Goal: Task Accomplishment & Management: Use online tool/utility

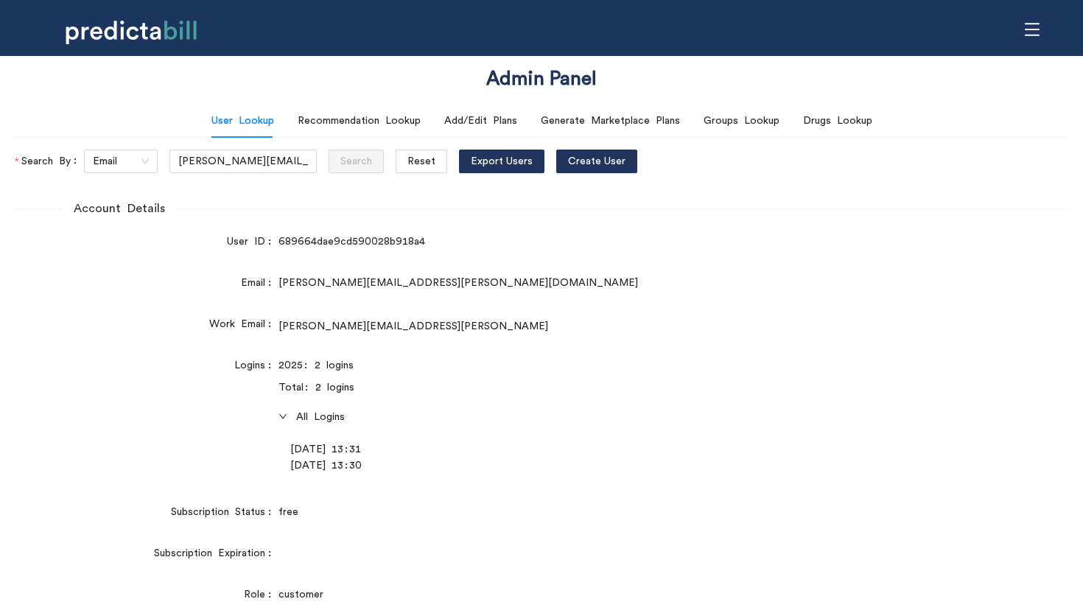
scroll to position [40, 0]
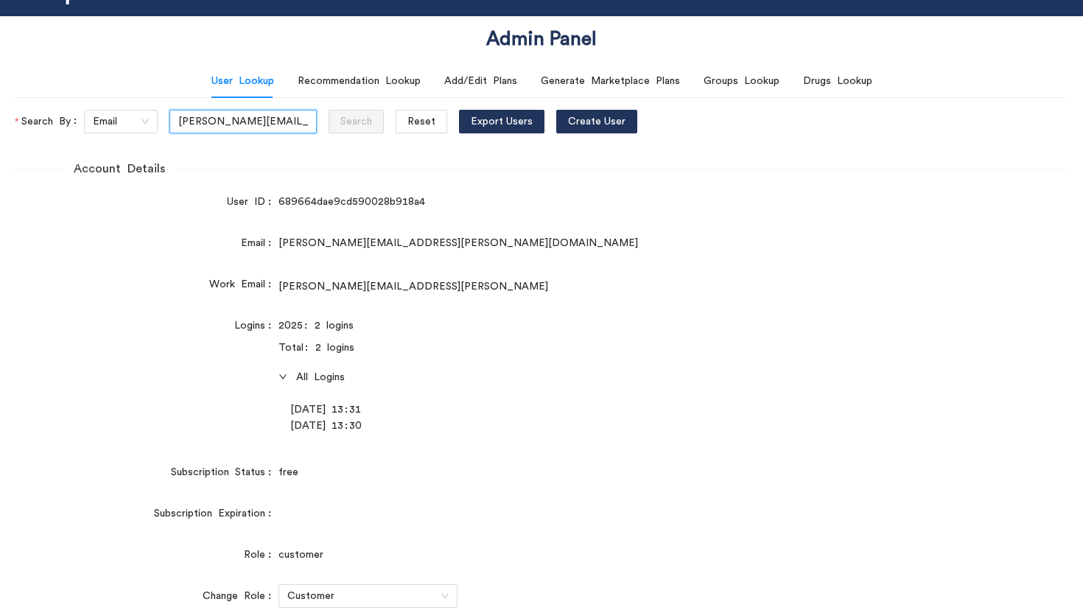
click at [237, 118] on input "[PERSON_NAME][EMAIL_ADDRESS][PERSON_NAME][DOMAIN_NAME]" at bounding box center [242, 122] width 147 height 24
click at [407, 116] on span "Reset" at bounding box center [421, 121] width 28 height 16
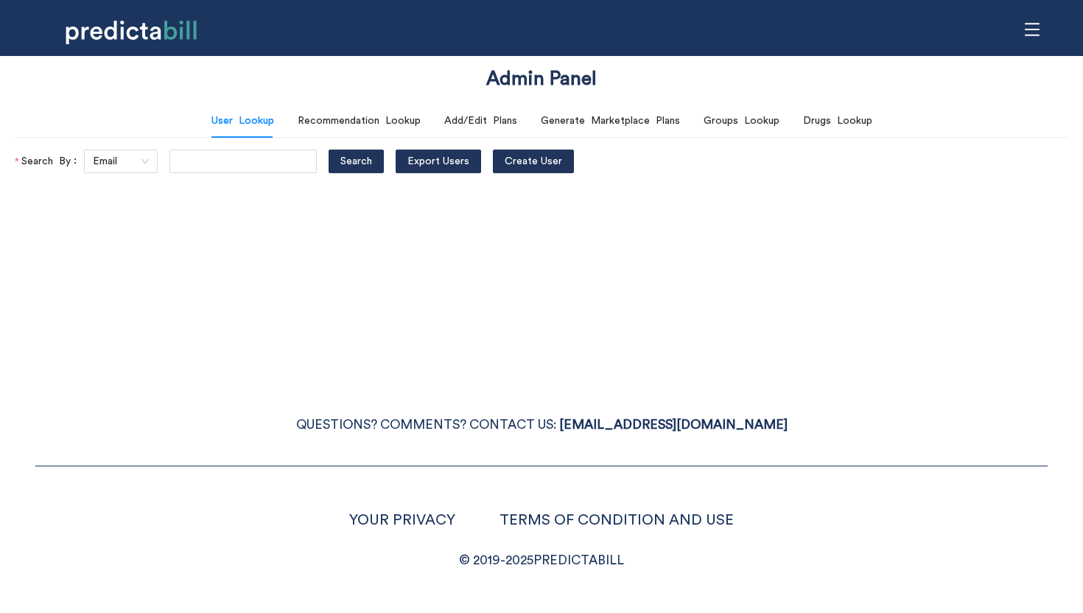
scroll to position [0, 0]
click at [199, 158] on input "text" at bounding box center [242, 162] width 147 height 24
paste input "[PERSON_NAME][EMAIL_ADDRESS][PERSON_NAME][DOMAIN_NAME]"
type input "[PERSON_NAME][EMAIL_ADDRESS][PERSON_NAME][DOMAIN_NAME]"
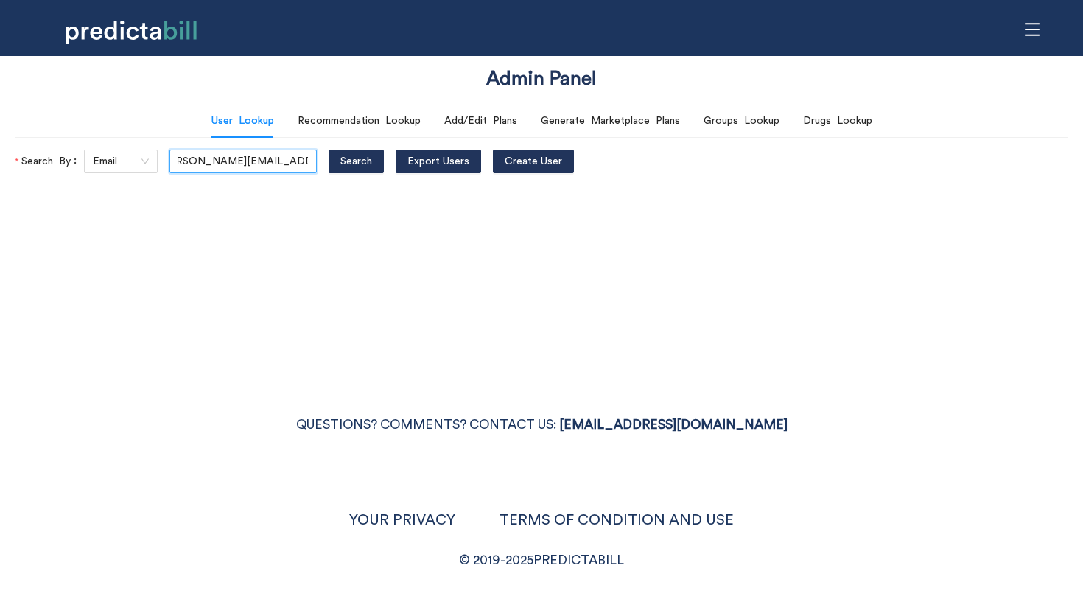
click at [328, 150] on button "Search" at bounding box center [355, 162] width 55 height 24
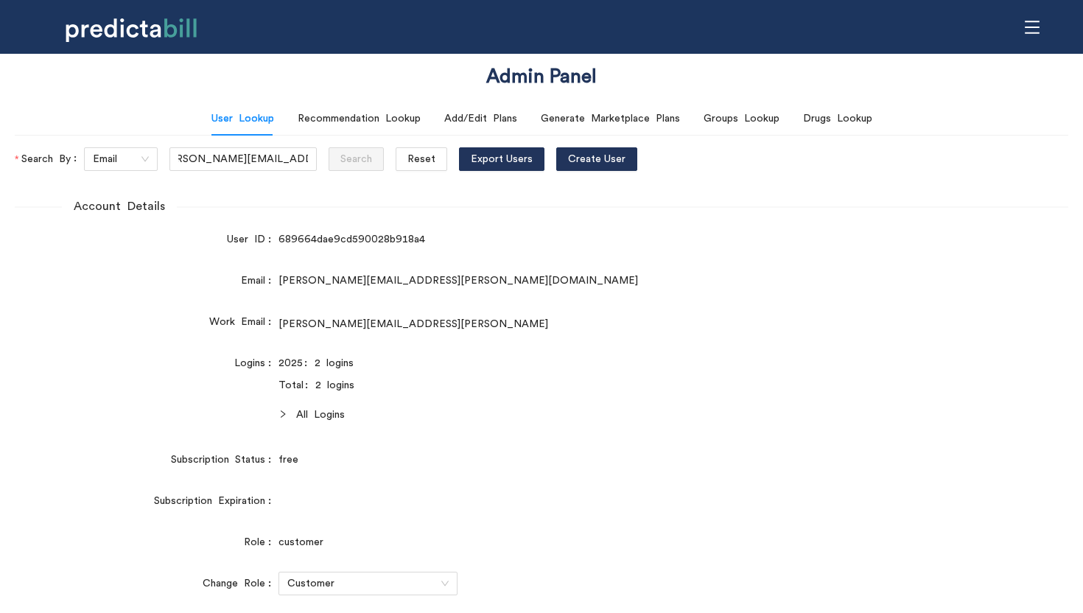
scroll to position [0, 0]
click at [300, 418] on span "All Logins" at bounding box center [594, 415] width 597 height 16
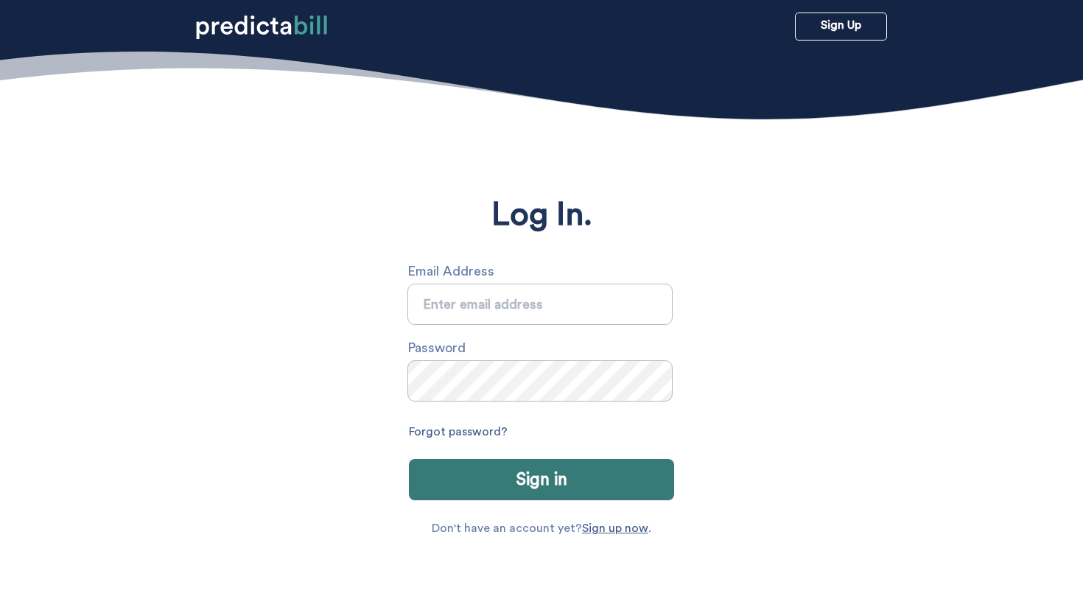
type input "[PERSON_NAME][EMAIL_ADDRESS][PERSON_NAME][DOMAIN_NAME]"
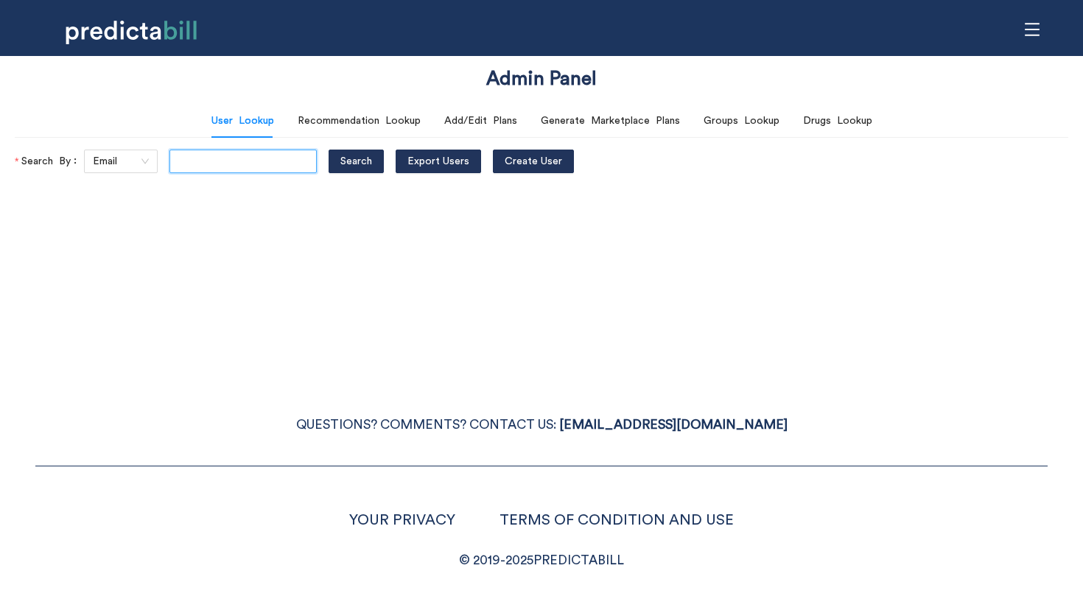
click at [222, 161] on input "text" at bounding box center [242, 162] width 147 height 24
paste input "[PERSON_NAME][EMAIL_ADDRESS][PERSON_NAME][DOMAIN_NAME]"
type input "[PERSON_NAME][EMAIL_ADDRESS][PERSON_NAME][DOMAIN_NAME]"
click at [340, 165] on span "Search" at bounding box center [356, 161] width 32 height 16
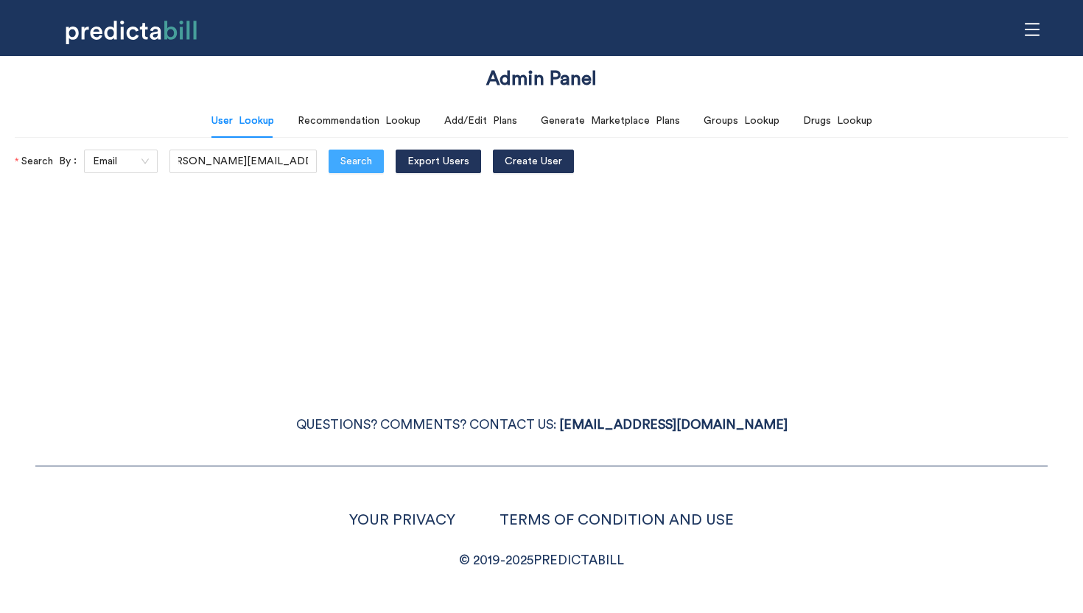
scroll to position [0, 0]
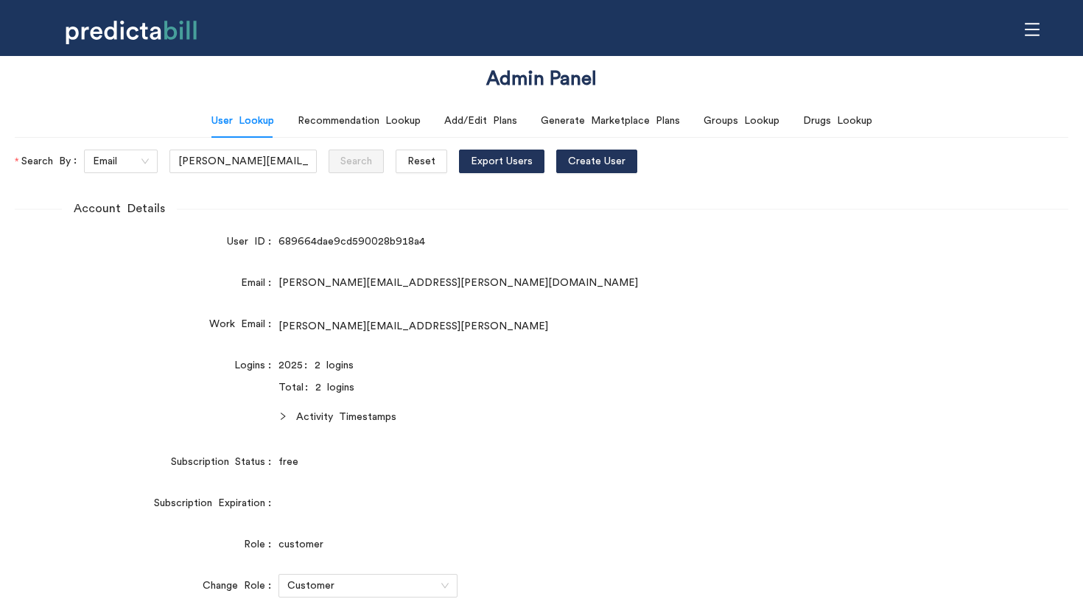
click at [309, 415] on span "Activity Timestamps" at bounding box center [594, 417] width 597 height 16
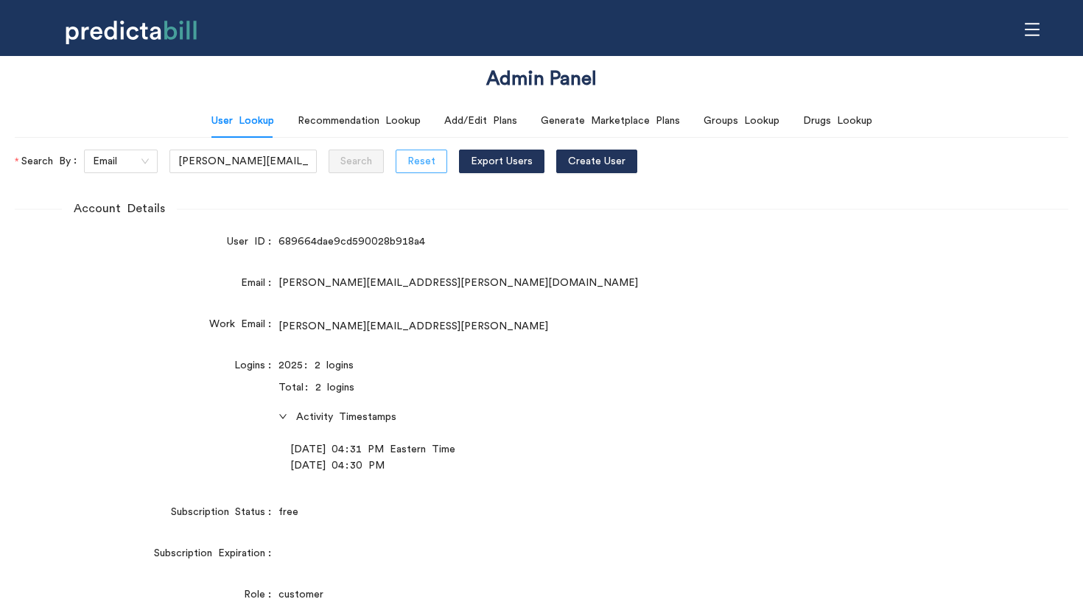
click at [407, 164] on span "Reset" at bounding box center [421, 161] width 28 height 16
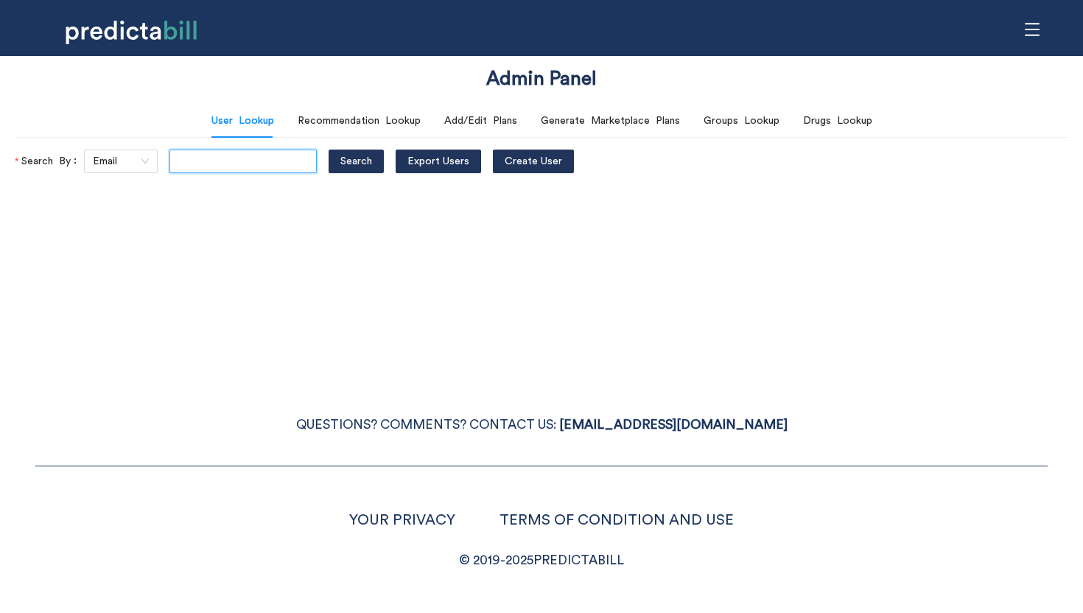
click at [215, 156] on input "text" at bounding box center [242, 162] width 147 height 24
paste input "fauer@gmail.com"
type input "alliefauer@gmail.com"
click at [328, 150] on button "Search" at bounding box center [355, 162] width 55 height 24
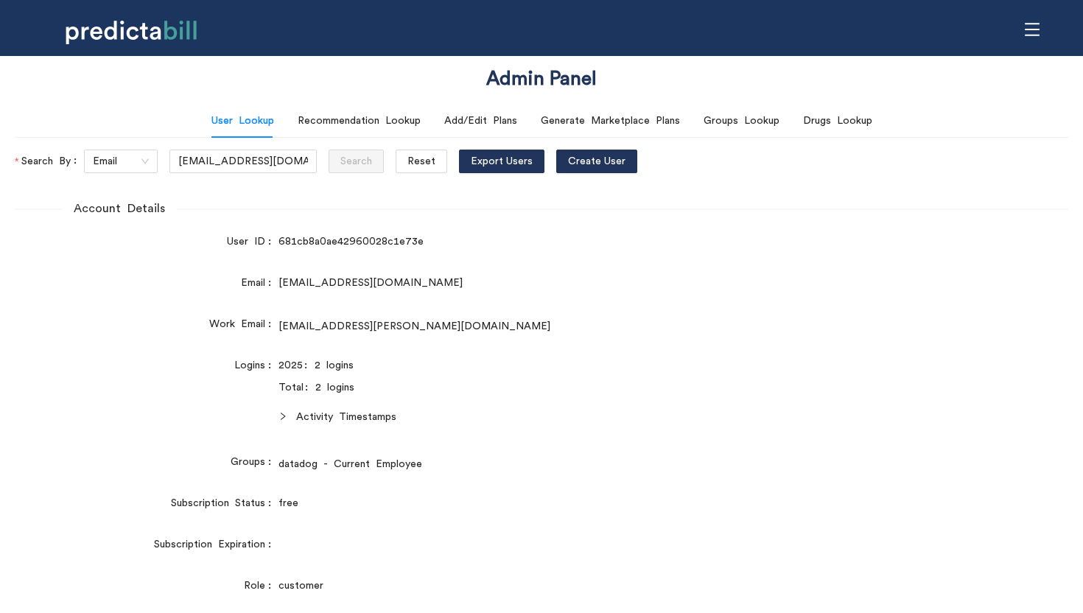
click at [303, 422] on span "Activity Timestamps" at bounding box center [594, 417] width 597 height 16
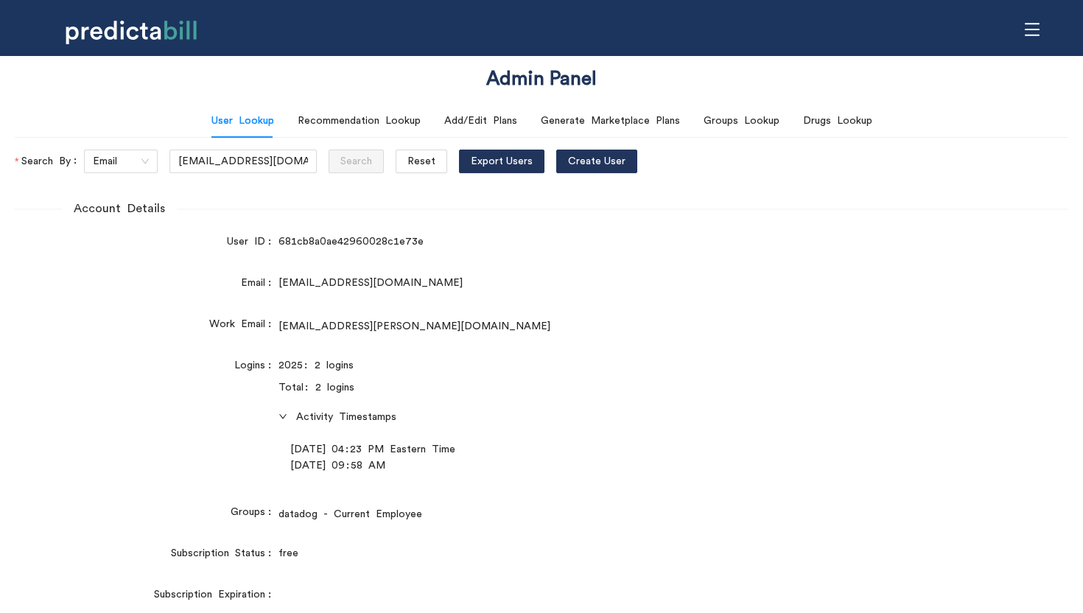
click at [302, 422] on span "Activity Timestamps" at bounding box center [594, 417] width 597 height 16
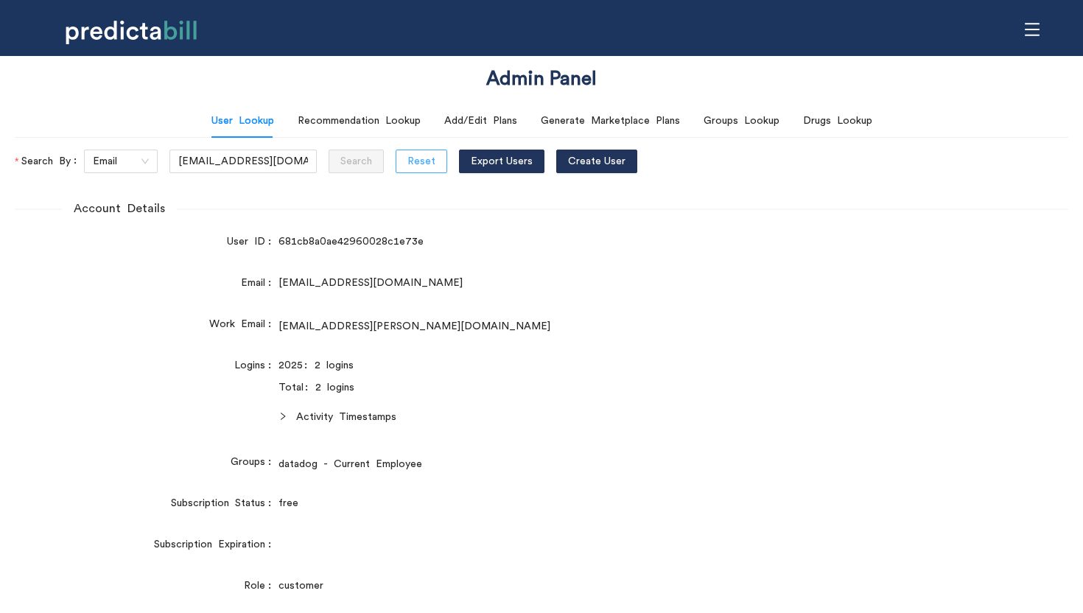
click at [407, 158] on span "Reset" at bounding box center [421, 161] width 28 height 16
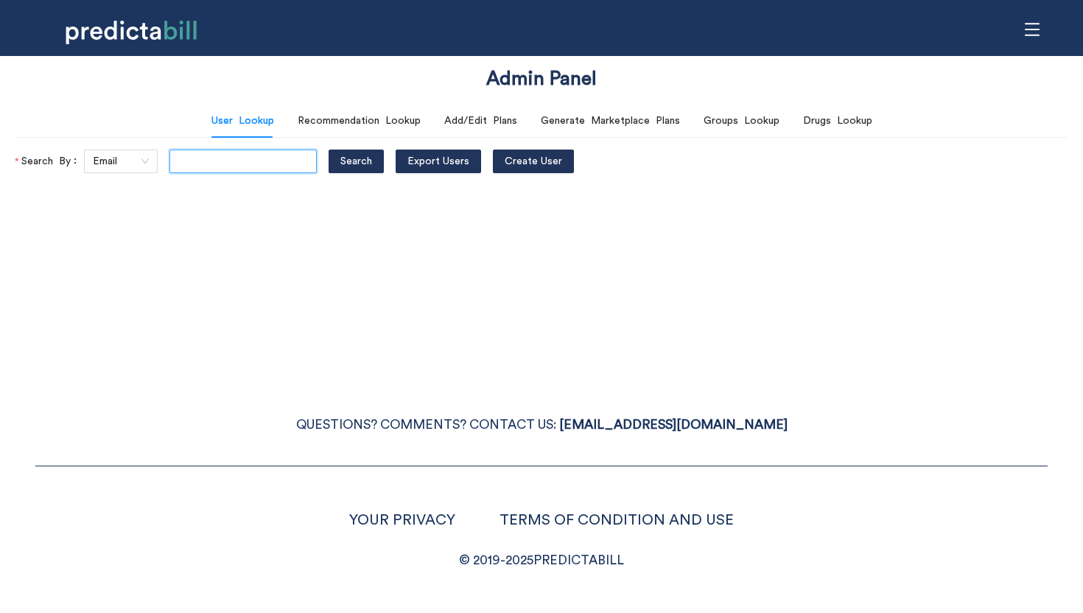
click at [245, 158] on input "text" at bounding box center [242, 162] width 147 height 24
type input "sarah.michalczuk@gmail.com"
click at [328, 150] on button "Search" at bounding box center [355, 162] width 55 height 24
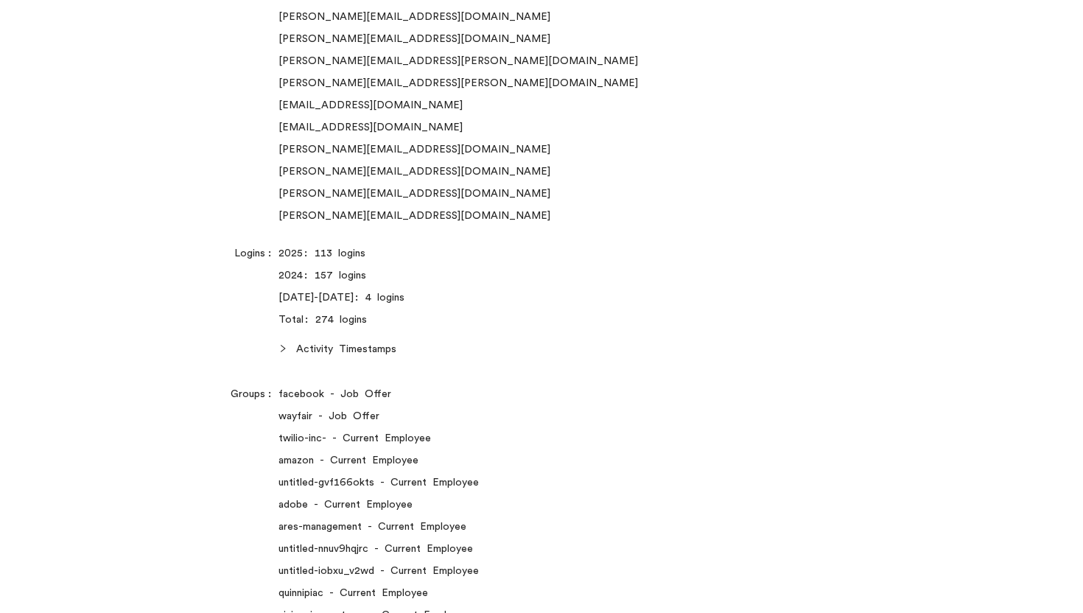
scroll to position [0, 0]
click at [329, 253] on div "2025: 113 logins" at bounding box center [585, 253] width 614 height 16
click at [365, 351] on span "Activity Timestamps" at bounding box center [594, 349] width 597 height 16
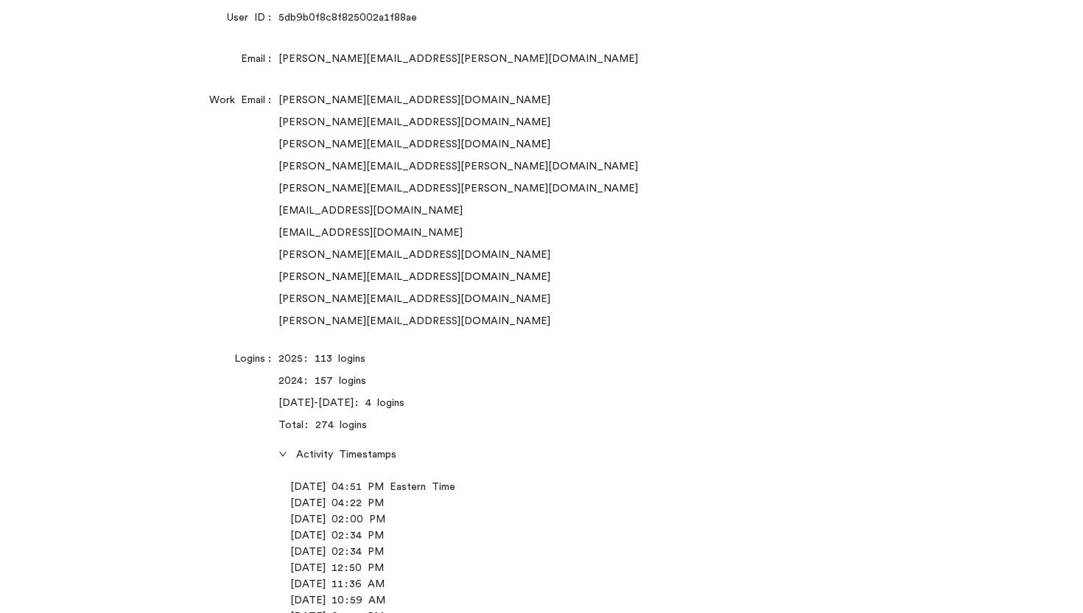
click at [359, 451] on span "Activity Timestamps" at bounding box center [594, 454] width 597 height 16
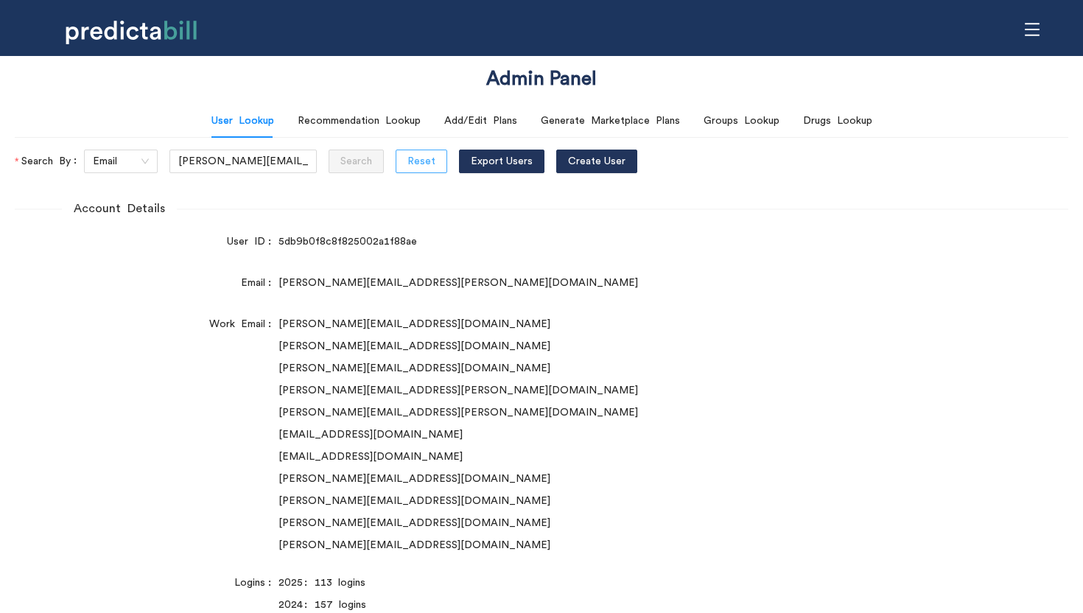
click at [407, 164] on span "Reset" at bounding box center [421, 161] width 28 height 16
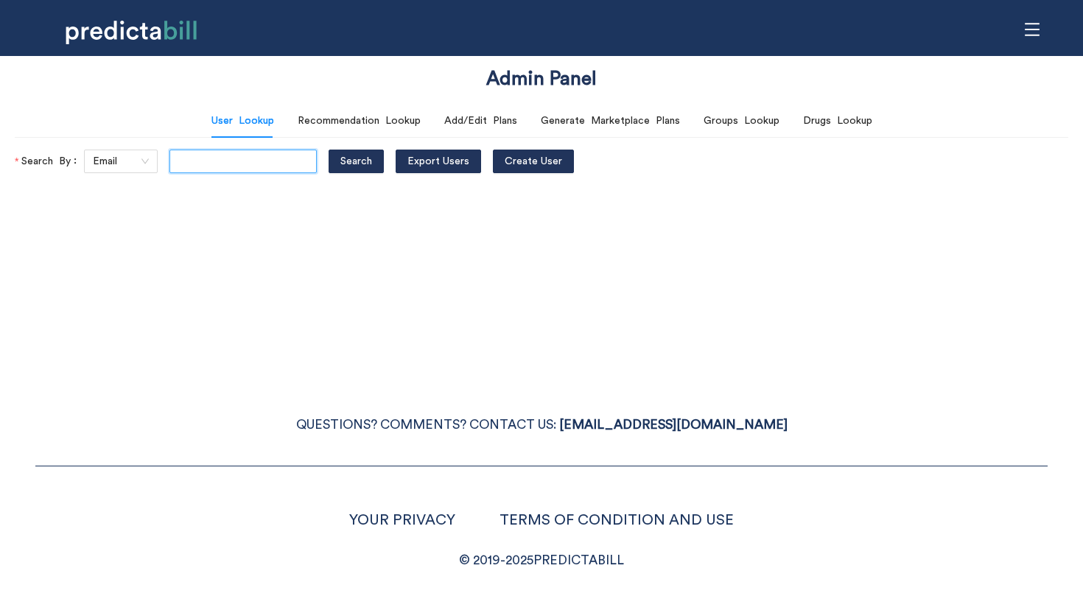
click at [223, 163] on input "text" at bounding box center [242, 162] width 147 height 24
type input "ralph.birchmeier@yahoo.com"
click at [328, 150] on button "Search" at bounding box center [355, 162] width 55 height 24
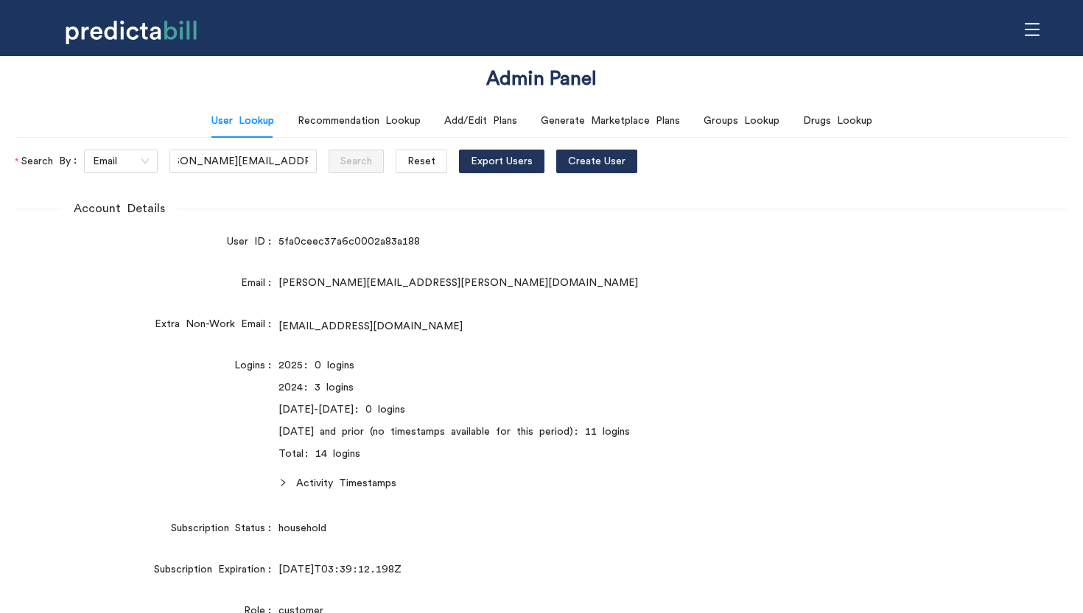
scroll to position [0, 0]
click at [312, 488] on span "Activity Timestamps" at bounding box center [594, 483] width 597 height 16
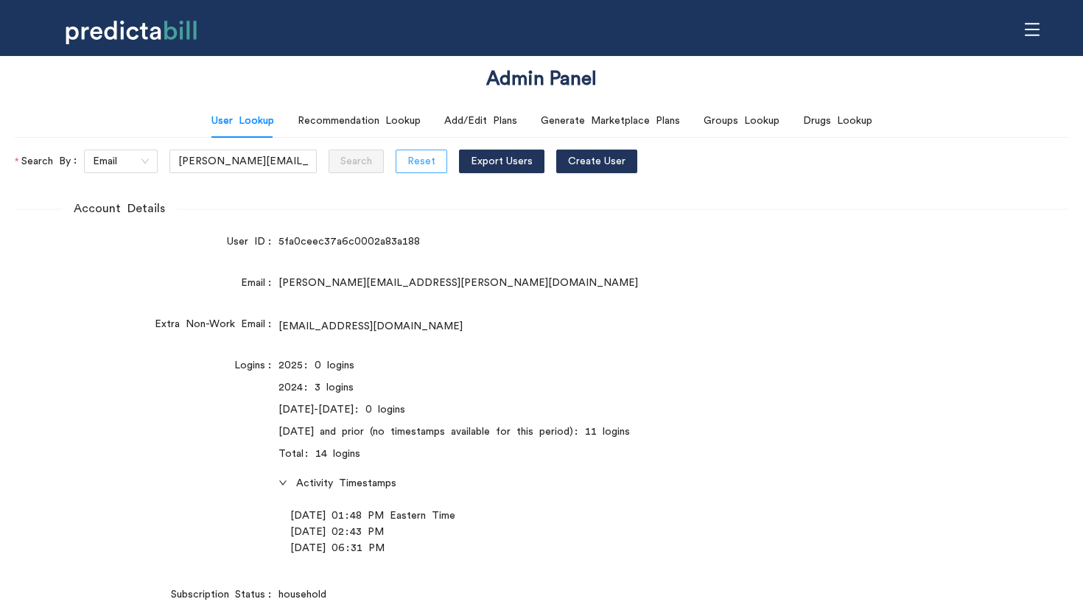
click at [396, 162] on button "Reset" at bounding box center [422, 162] width 52 height 24
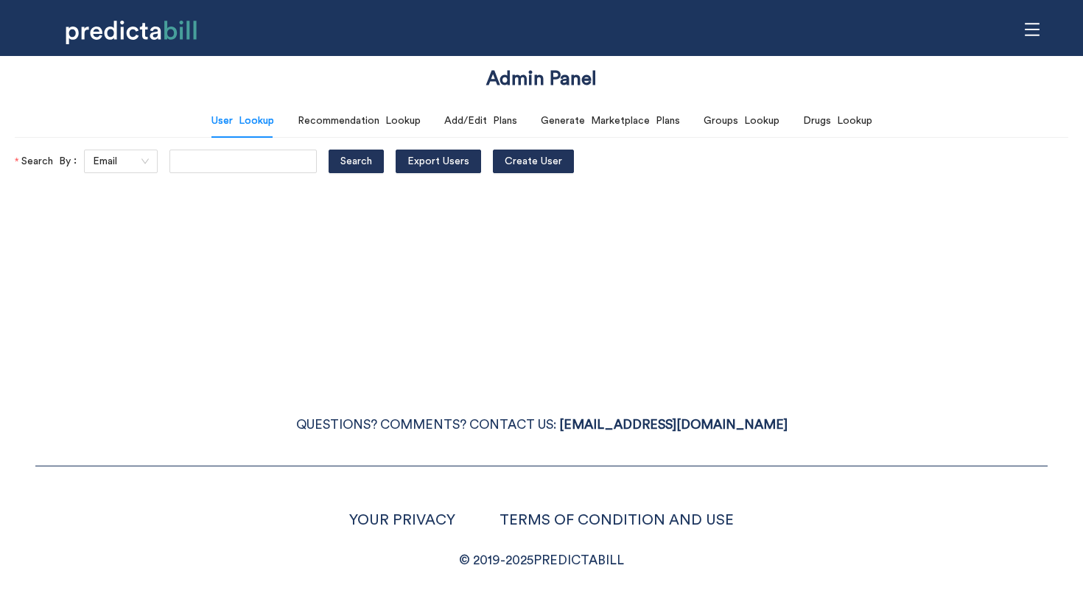
click at [185, 337] on div "Admin Panel User Lookup Recommendation Lookup Add/Edit Plans Generate Marketpla…" at bounding box center [541, 306] width 1083 height 613
click at [197, 167] on input "text" at bounding box center [242, 162] width 147 height 24
type input "aaron.michalczuk@gmail.com"
click at [328, 150] on button "Search" at bounding box center [355, 162] width 55 height 24
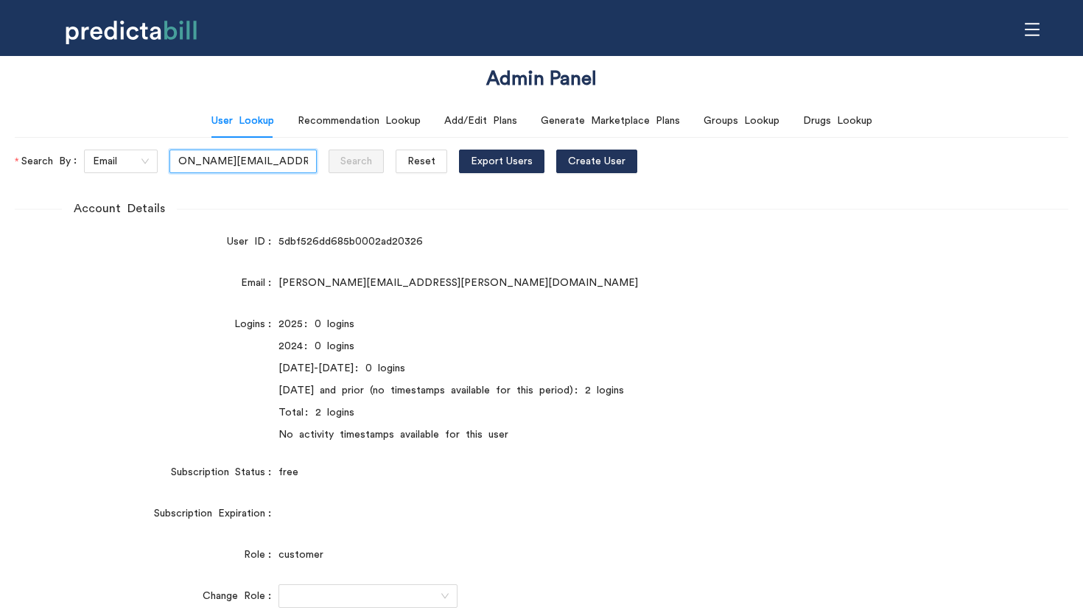
scroll to position [0, 0]
click at [371, 160] on form "Search By Email aaron.michalczuk@gmail.com Search Reset Export Users Create User" at bounding box center [541, 162] width 1053 height 24
click at [396, 163] on button "Reset" at bounding box center [422, 162] width 52 height 24
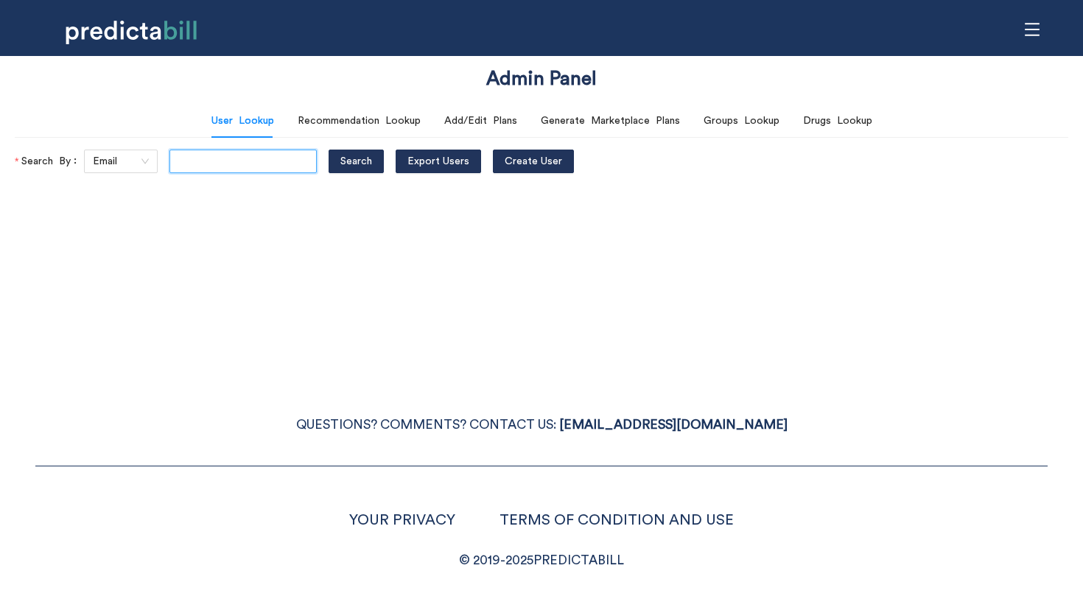
click at [203, 171] on input "text" at bounding box center [242, 162] width 147 height 24
paste input "shelley.sadin@quinnipiac.edu"
type input "shelley.sadin@quinnipiac.edu"
click at [328, 150] on button "Search" at bounding box center [355, 162] width 55 height 24
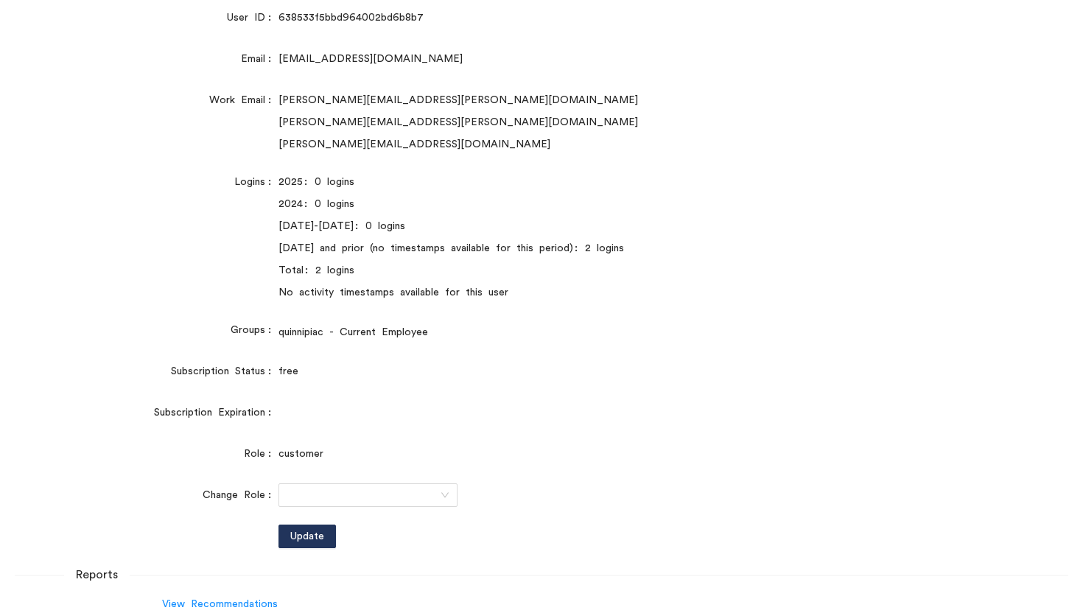
scroll to position [0, 0]
click at [142, 261] on div "Logins" at bounding box center [147, 235] width 264 height 130
